Goal: Information Seeking & Learning: Find specific fact

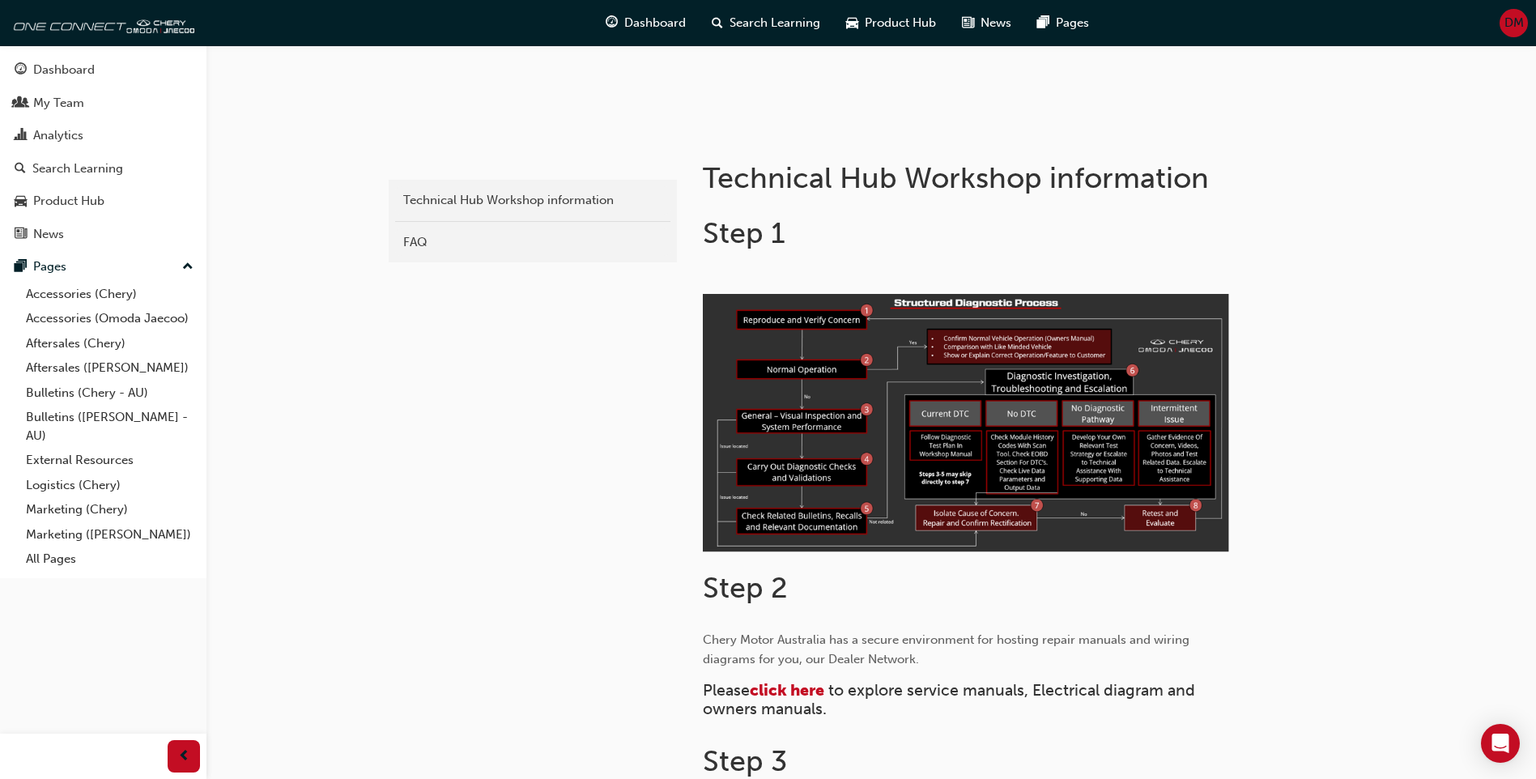
scroll to position [648, 0]
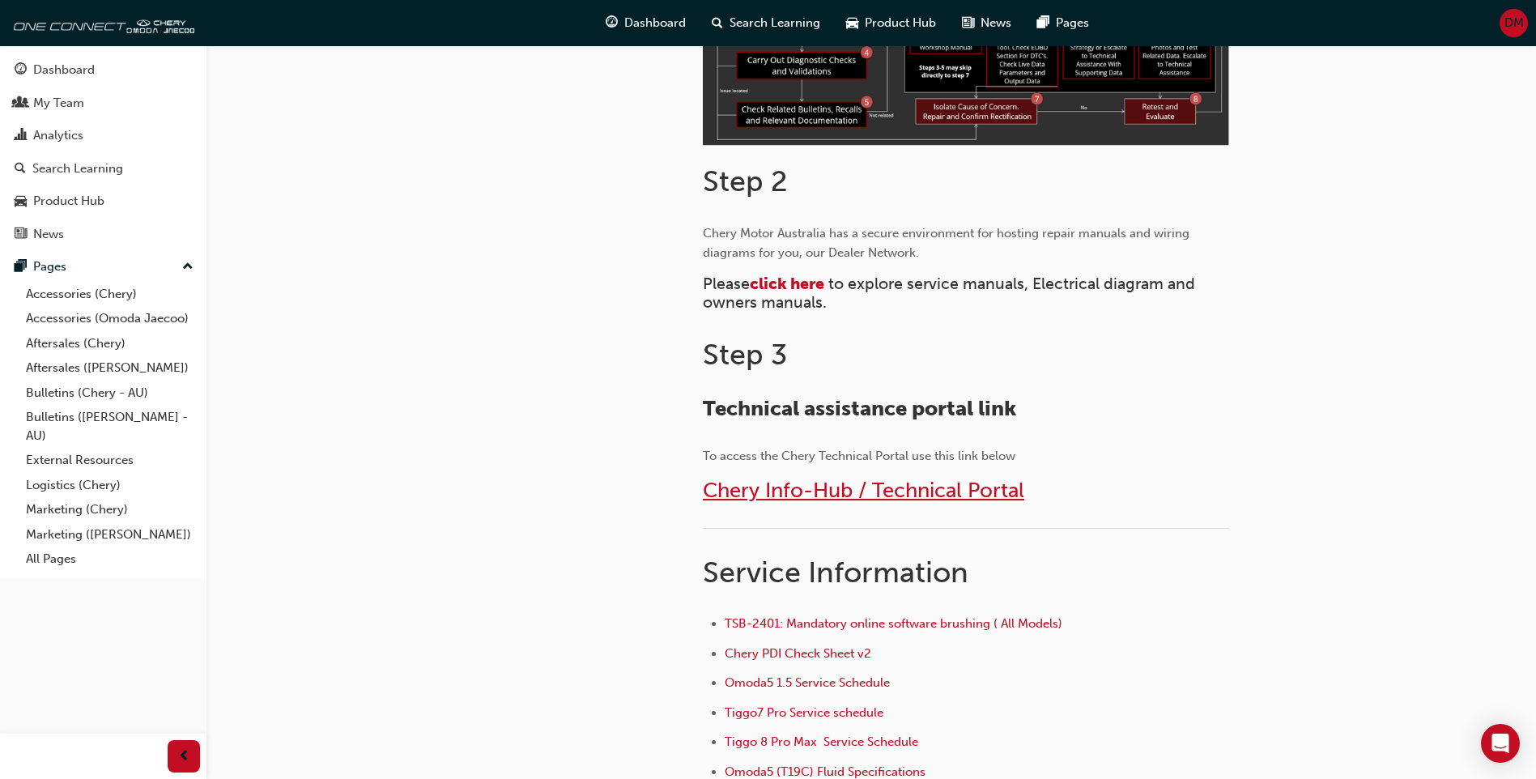
click at [849, 500] on span "Chery Info-Hub / Technical Portal" at bounding box center [863, 490] width 321 height 25
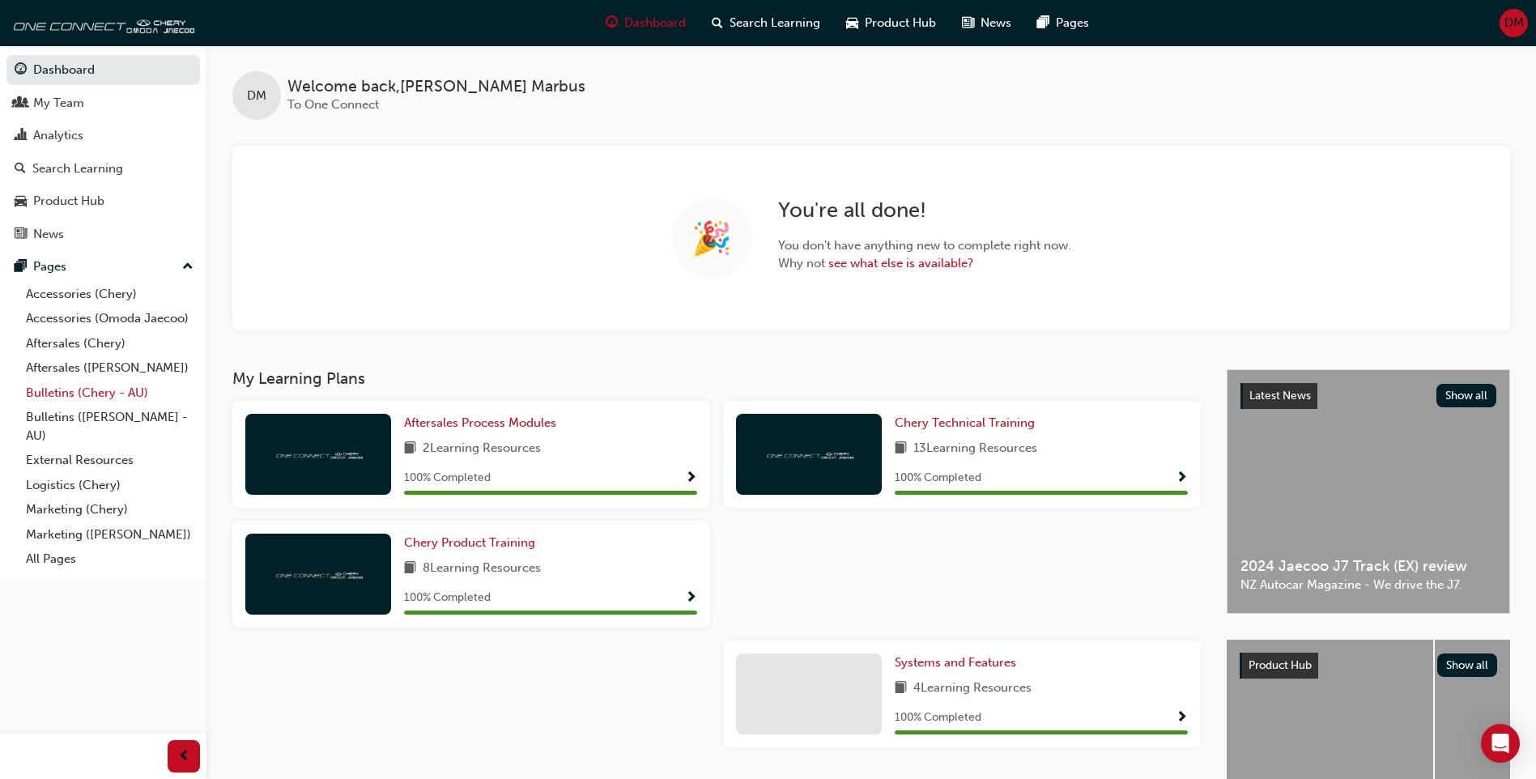
click at [92, 389] on link "Bulletins (Chery - AU)" at bounding box center [109, 393] width 181 height 25
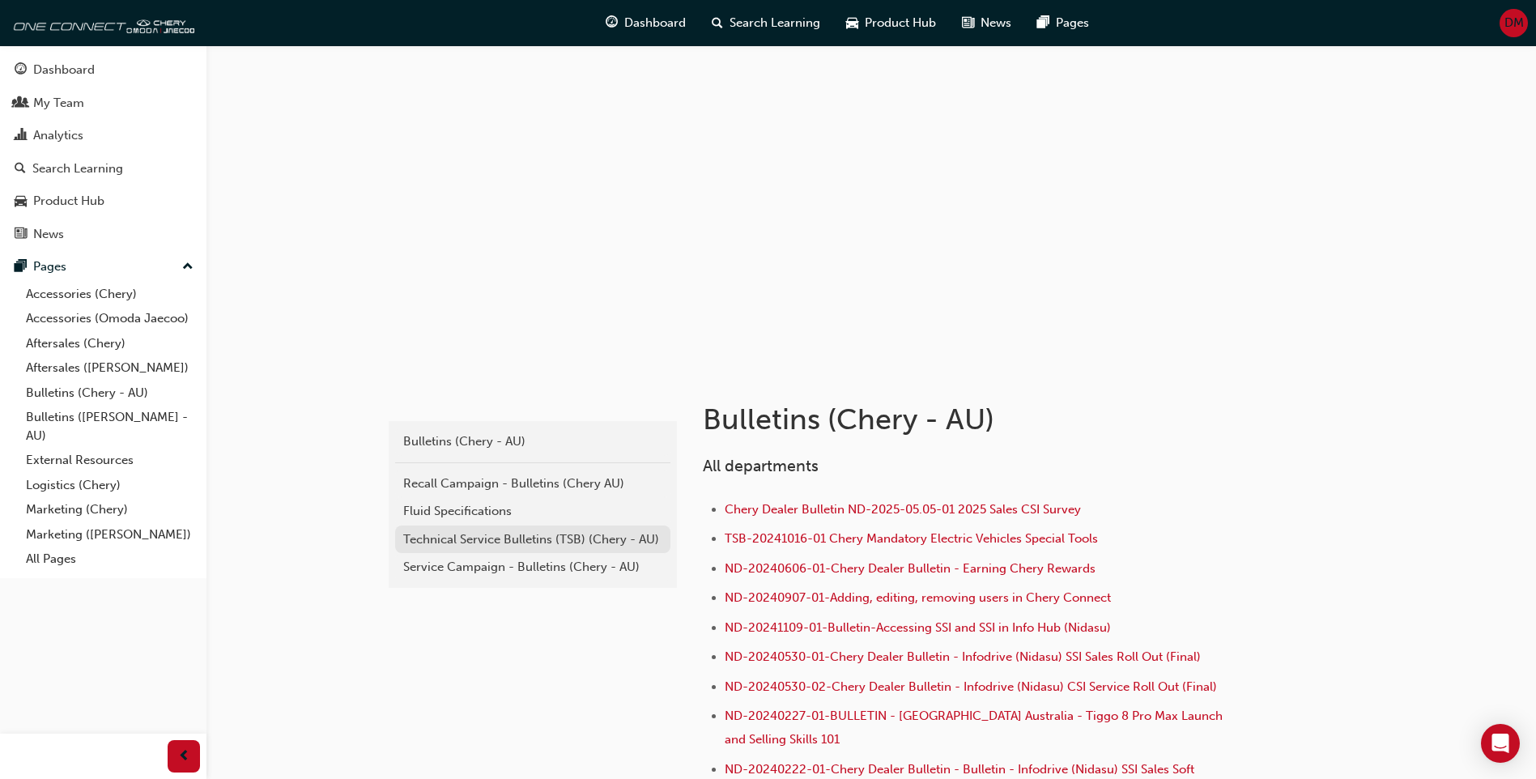
click at [447, 530] on div "Technical Service Bulletins (TSB) (Chery - AU)" at bounding box center [532, 539] width 259 height 19
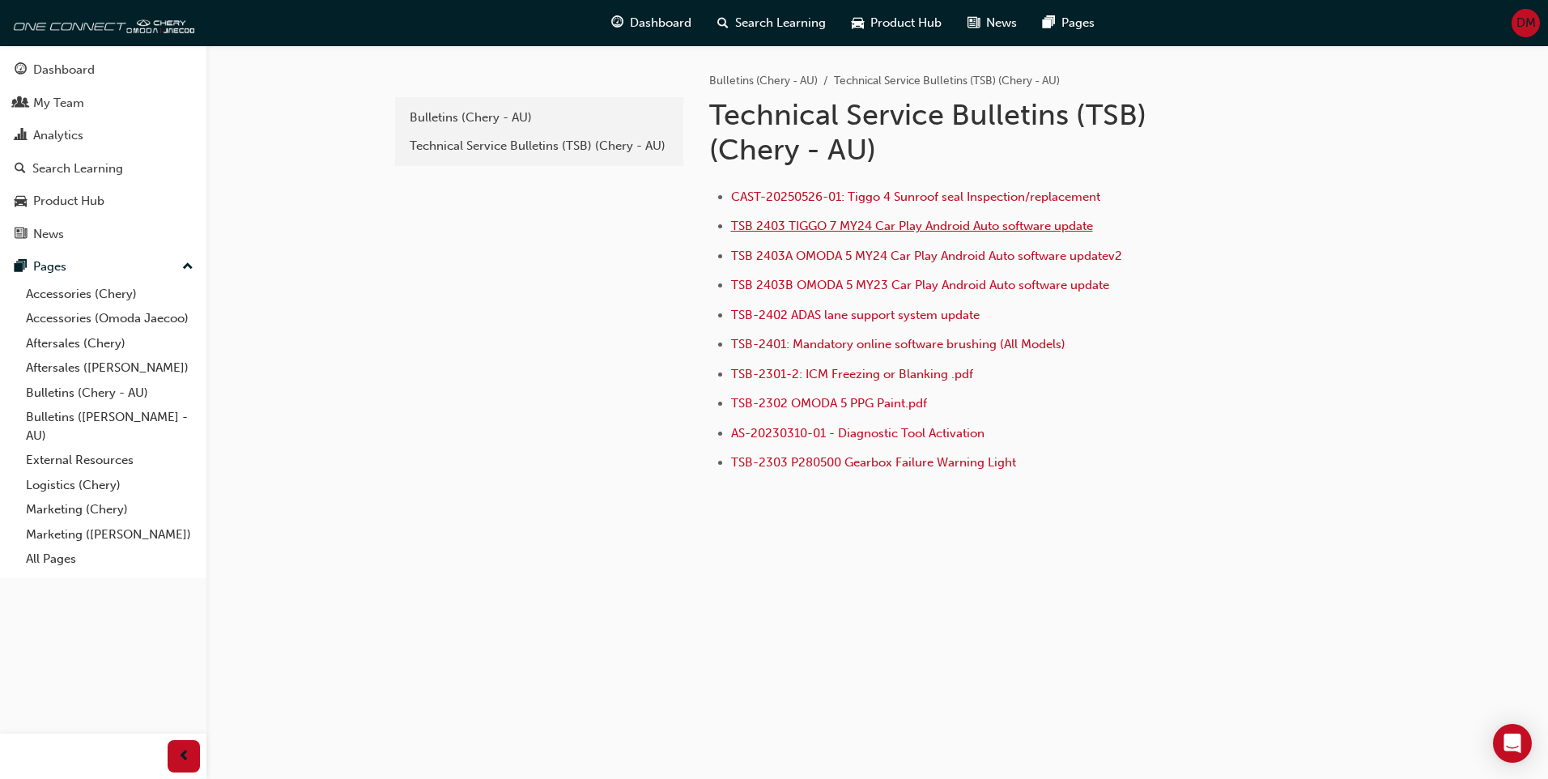
click at [893, 228] on span "TSB 2403 TIGGO 7 MY24 Car Play Android Auto software update" at bounding box center [912, 226] width 362 height 15
